Goal: Information Seeking & Learning: Check status

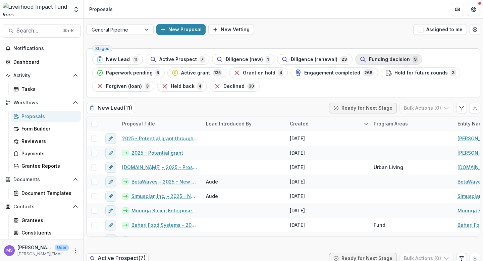
click at [381, 58] on span "Funding decision" at bounding box center [389, 60] width 41 height 6
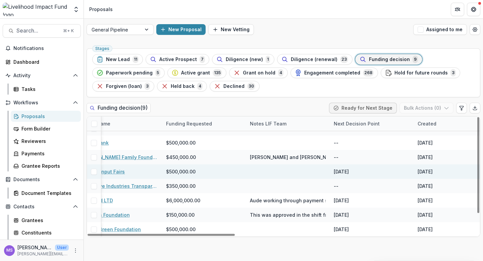
scroll to position [24, 128]
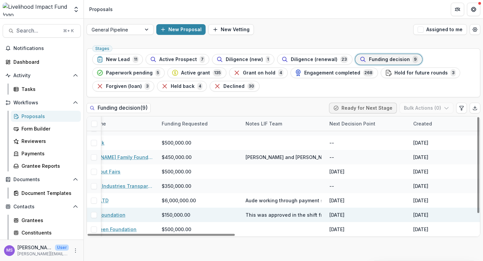
click at [291, 215] on span "This was approved in the shift from Affinity to [GEOGRAPHIC_DATA]. We are docum…" at bounding box center [380, 214] width 271 height 7
click at [279, 216] on span "This was approved in the shift from Affinity to [GEOGRAPHIC_DATA]. We are docum…" at bounding box center [380, 214] width 271 height 7
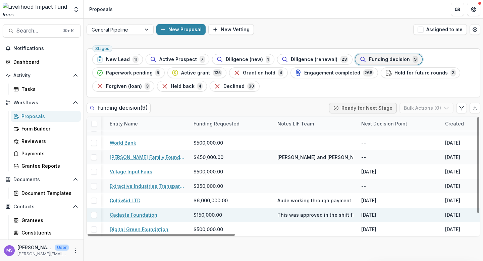
scroll to position [24, 0]
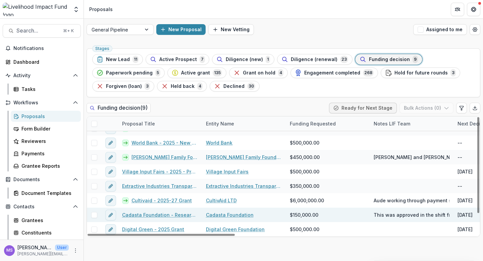
click at [155, 213] on link "Cadasta Foundation - Research Project Land Ownership [GEOGRAPHIC_DATA]" at bounding box center [160, 214] width 76 height 7
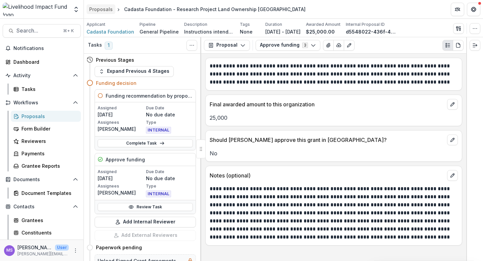
click at [99, 10] on div "Proposals" at bounding box center [100, 9] width 23 height 7
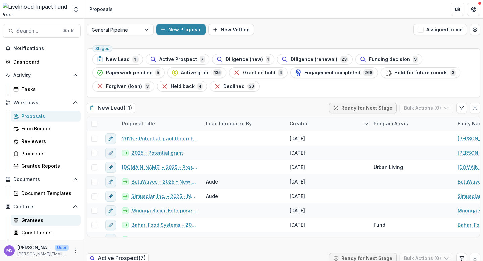
click at [27, 221] on div "Grantees" at bounding box center [48, 220] width 54 height 7
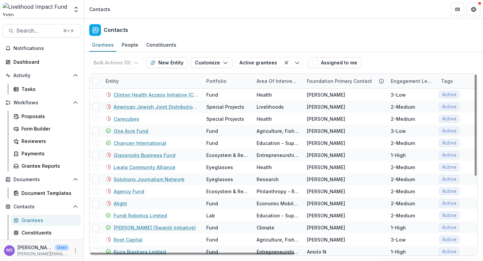
click at [161, 81] on div "Entity" at bounding box center [152, 81] width 101 height 14
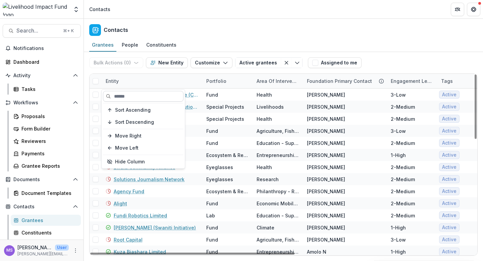
click at [153, 99] on input at bounding box center [143, 96] width 80 height 11
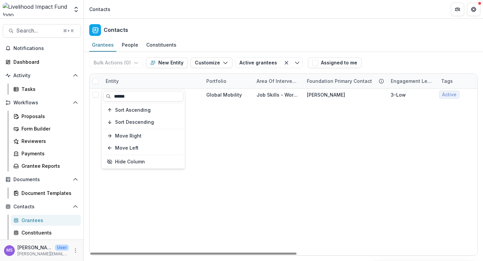
type input "******"
click at [257, 131] on div "Talent Mobility Fund Global Mobility Job Skills - Workforce [PERSON_NAME] L 3-L…" at bounding box center [453, 172] width 726 height 167
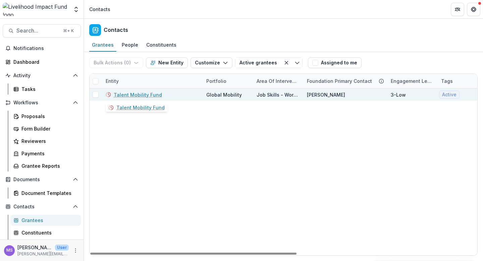
click at [134, 93] on link "Talent Mobility Fund" at bounding box center [138, 94] width 48 height 7
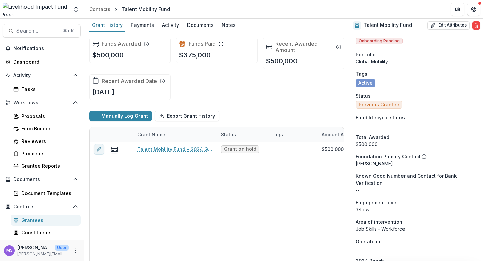
click at [34, 217] on div "Grantees" at bounding box center [48, 220] width 54 height 7
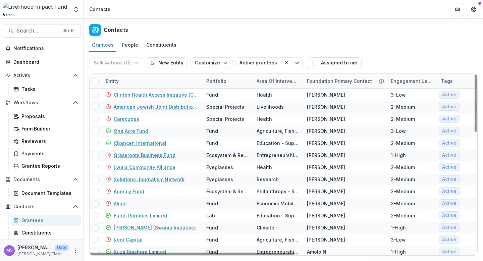
click at [149, 79] on div "Entity" at bounding box center [152, 81] width 101 height 14
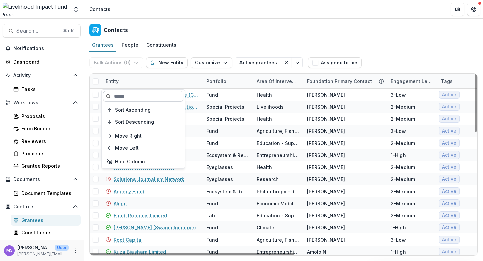
click at [145, 95] on input at bounding box center [143, 96] width 80 height 11
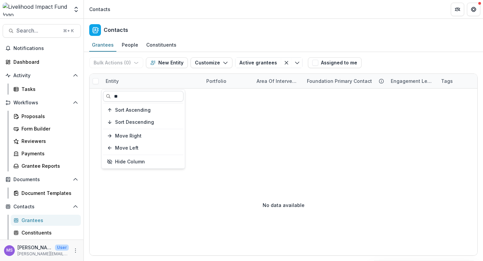
type input "*"
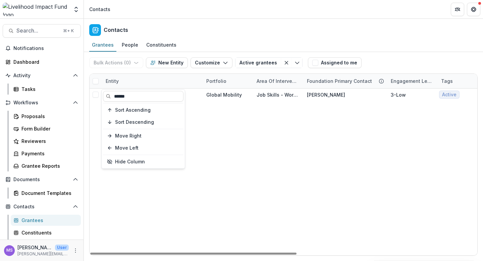
type input "******"
click at [224, 123] on div "Talent Mobility Fund Global Mobility Job Skills - Workforce [PERSON_NAME] L 3-L…" at bounding box center [453, 172] width 726 height 167
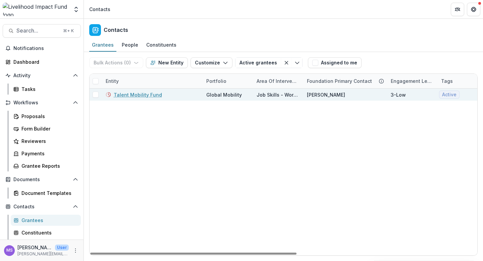
click at [127, 94] on link "Talent Mobility Fund" at bounding box center [138, 94] width 48 height 7
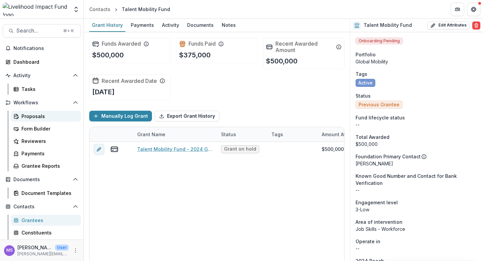
click at [30, 117] on div "Proposals" at bounding box center [48, 116] width 54 height 7
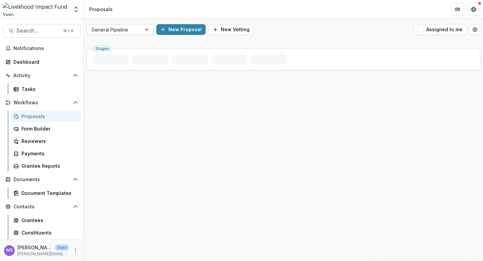
click at [146, 28] on div at bounding box center [147, 29] width 12 height 10
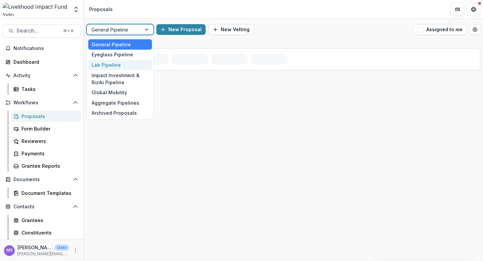
click at [112, 64] on div "Lab Pipeline" at bounding box center [120, 65] width 64 height 10
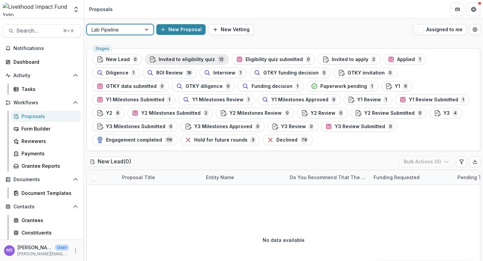
click at [184, 58] on span "Invited to eligibility quiz" at bounding box center [187, 60] width 56 height 6
